Goal: Task Accomplishment & Management: Manage account settings

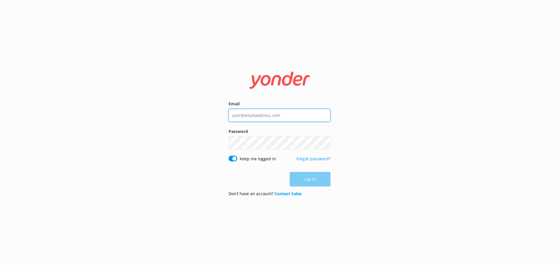
type input "[EMAIL_ADDRESS][DOMAIN_NAME]"
click at [311, 181] on div "Log in" at bounding box center [280, 179] width 102 height 15
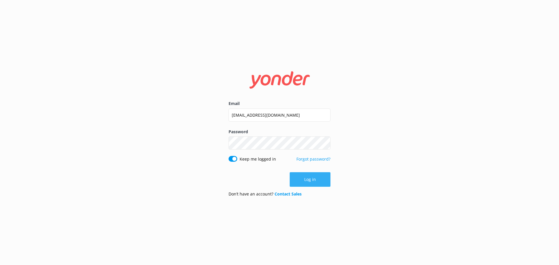
click at [306, 177] on button "Log in" at bounding box center [310, 179] width 41 height 15
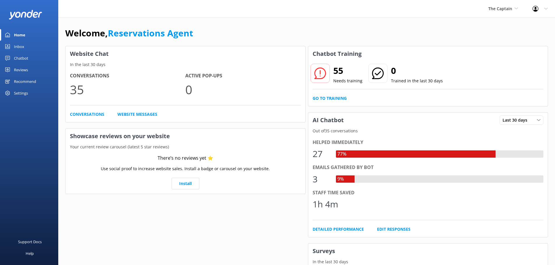
click at [28, 35] on link "Home" at bounding box center [29, 35] width 58 height 12
click at [26, 45] on link "Inbox" at bounding box center [29, 47] width 58 height 12
